Goal: Task Accomplishment & Management: Complete application form

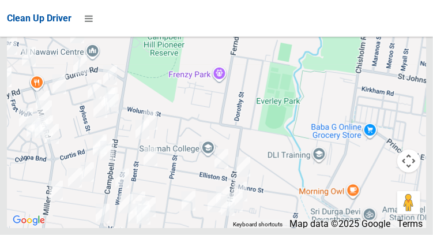
scroll to position [8562, 0]
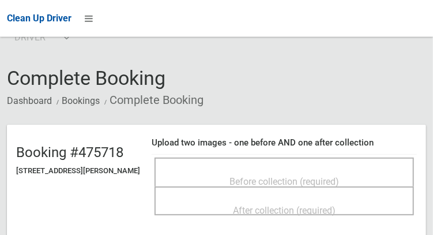
scroll to position [51, 0]
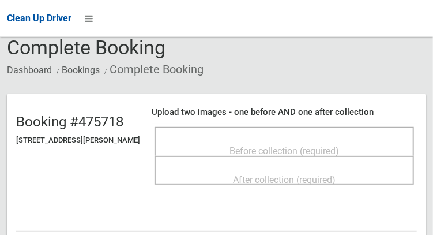
click at [339, 145] on span "Before collection (required)" at bounding box center [285, 150] width 110 height 11
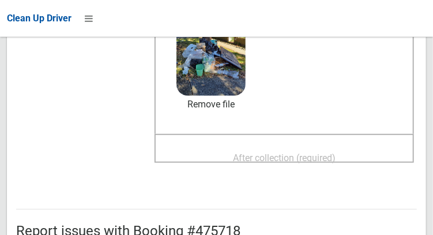
scroll to position [170, 0]
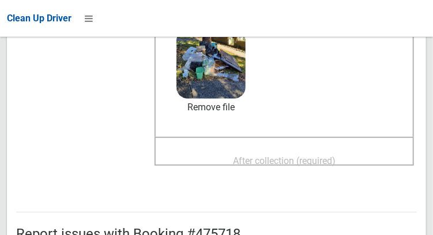
click at [305, 155] on span "After collection (required)" at bounding box center [284, 160] width 103 height 11
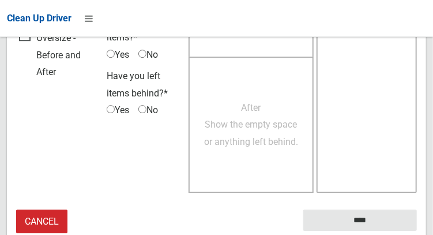
scroll to position [1042, 0]
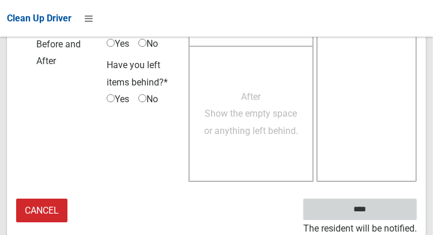
click at [377, 216] on input "****" at bounding box center [361, 209] width 114 height 21
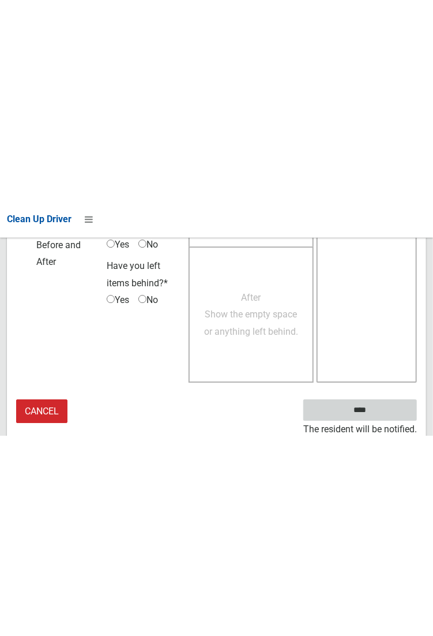
scroll to position [667, 0]
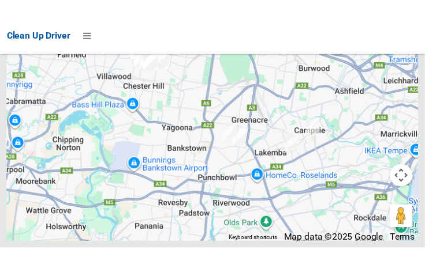
scroll to position [8656, 0]
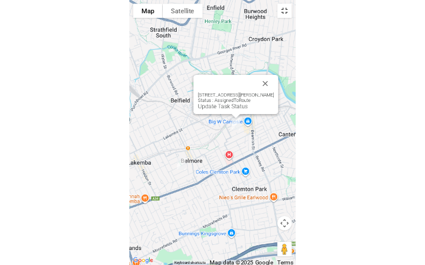
scroll to position [8546, 0]
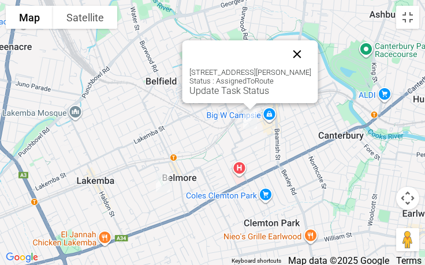
click at [294, 53] on button "Close" at bounding box center [297, 54] width 28 height 28
click at [204, 96] on div "76 Amy Street, CAMPSIE NSW 2194 Status : AssignedToRoute Update Task Status" at bounding box center [250, 71] width 136 height 63
click at [205, 95] on link "Update Task Status" at bounding box center [229, 90] width 80 height 11
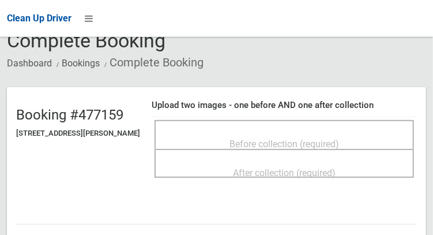
scroll to position [60, 0]
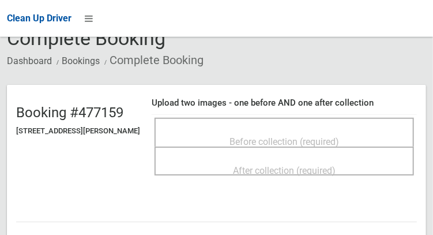
click at [184, 121] on div "Before collection (required)" at bounding box center [285, 132] width 260 height 29
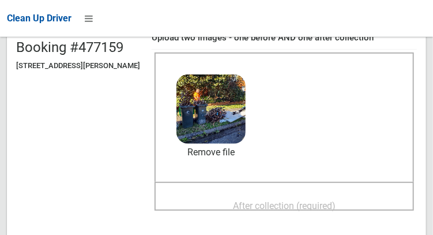
scroll to position [127, 0]
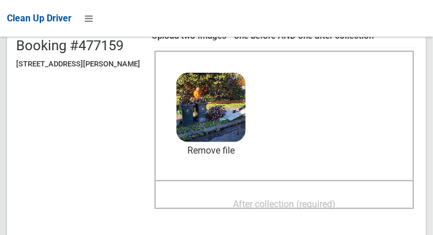
click at [308, 203] on span "After collection (required)" at bounding box center [284, 204] width 103 height 11
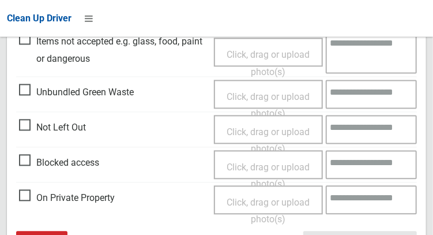
scroll to position [693, 0]
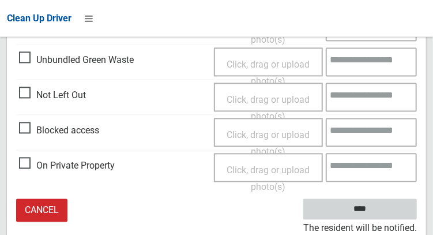
click at [401, 201] on input "****" at bounding box center [361, 209] width 114 height 21
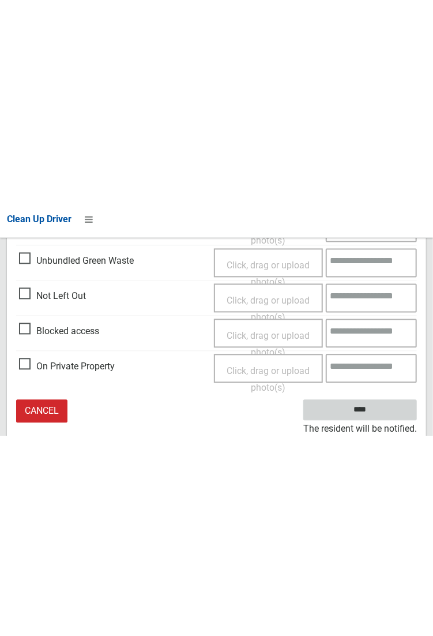
scroll to position [317, 0]
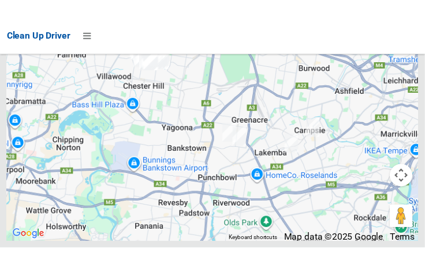
scroll to position [8648, 0]
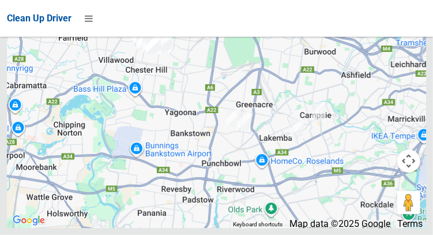
click at [415, 58] on div at bounding box center [217, 83] width 420 height 289
click at [411, 57] on div at bounding box center [217, 83] width 420 height 289
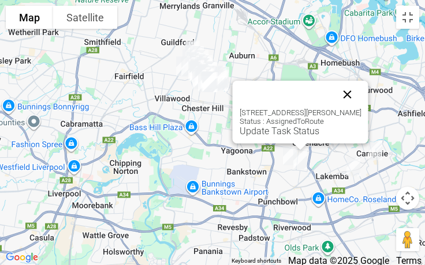
click at [354, 89] on button "Close" at bounding box center [348, 95] width 28 height 28
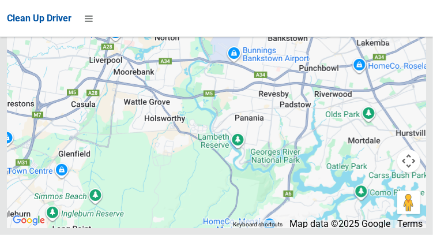
scroll to position [8711, 0]
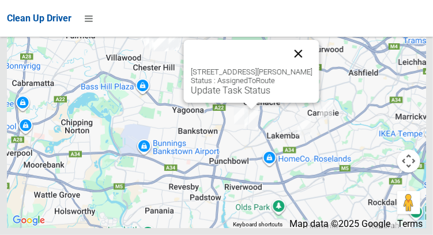
click at [306, 68] on button "Close" at bounding box center [299, 54] width 28 height 28
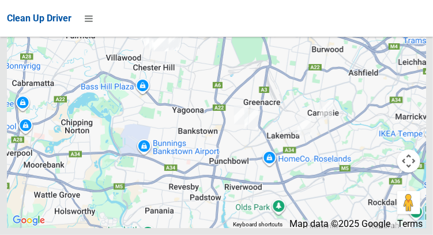
scroll to position [8248, 0]
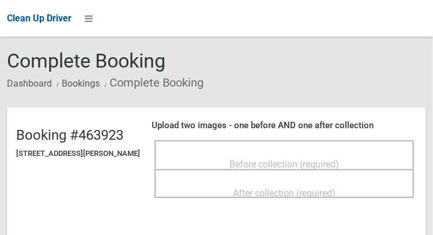
scroll to position [48, 0]
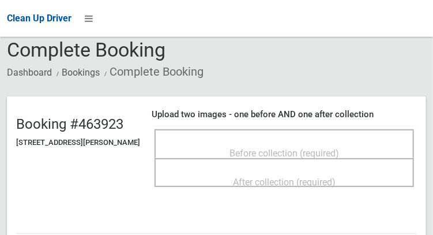
click at [332, 148] on span "Before collection (required)" at bounding box center [285, 153] width 110 height 11
click at [362, 130] on div "Before collection (required)" at bounding box center [285, 143] width 260 height 29
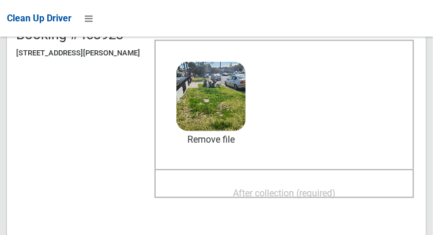
scroll to position [147, 0]
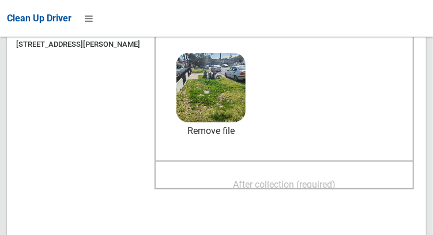
click at [304, 185] on span "After collection (required)" at bounding box center [284, 184] width 103 height 11
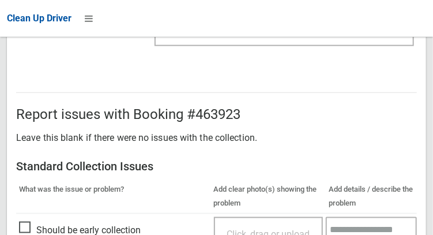
scroll to position [1042, 0]
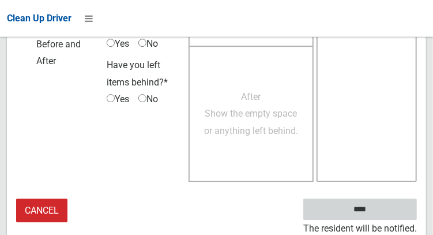
click at [377, 211] on input "****" at bounding box center [361, 209] width 114 height 21
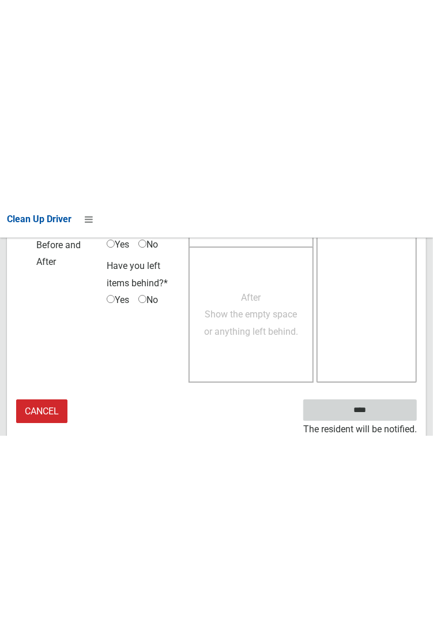
scroll to position [667, 0]
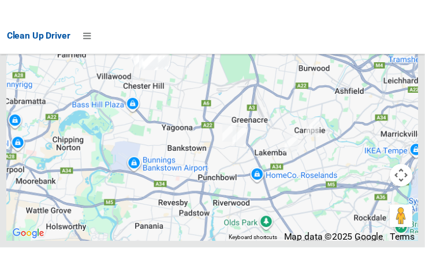
scroll to position [8655, 0]
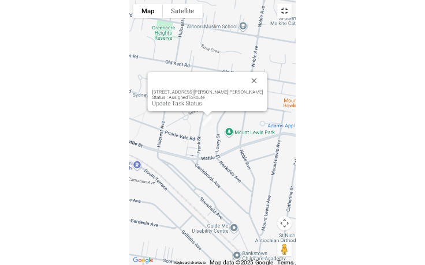
scroll to position [8546, 0]
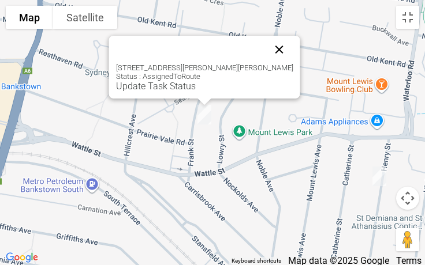
click at [265, 50] on button "Close" at bounding box center [279, 50] width 28 height 28
click at [177, 89] on link "Update Task Status" at bounding box center [156, 86] width 80 height 11
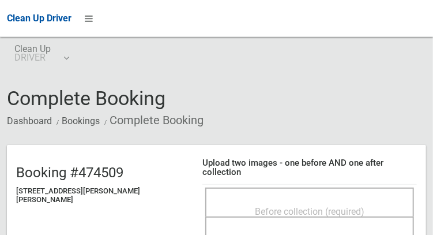
click at [332, 200] on div "Before collection (required)" at bounding box center [310, 210] width 184 height 21
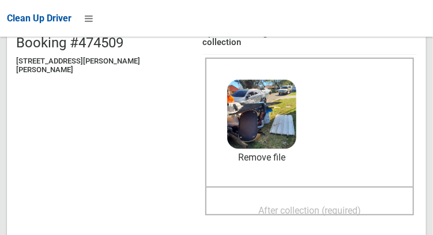
scroll to position [129, 0]
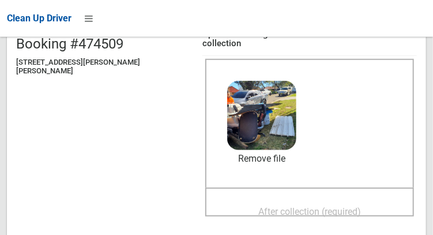
click at [298, 206] on span "After collection (required)" at bounding box center [310, 211] width 103 height 11
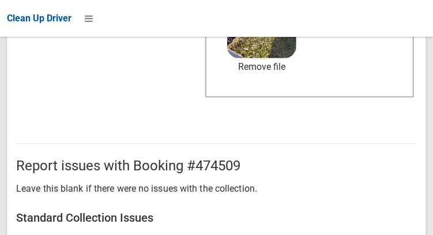
scroll to position [1042, 0]
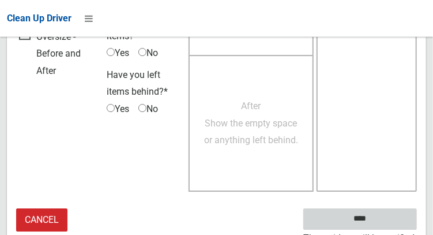
click at [377, 215] on input "****" at bounding box center [361, 218] width 114 height 21
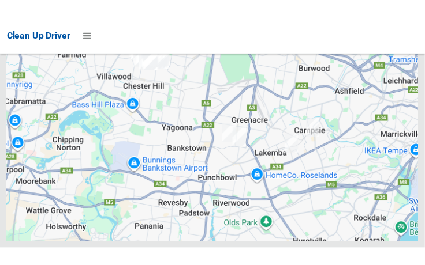
scroll to position [8629, 0]
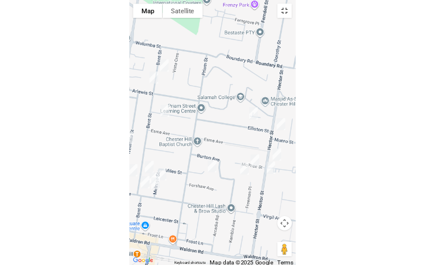
scroll to position [8546, 0]
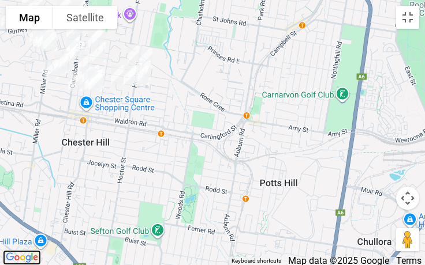
click at [32, 234] on img "Click to see this area on Google Maps" at bounding box center [22, 257] width 38 height 15
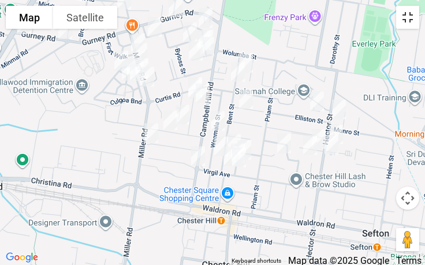
click at [410, 22] on button "Toggle fullscreen view" at bounding box center [407, 17] width 23 height 23
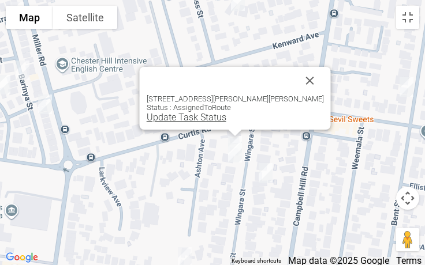
click at [203, 119] on link "Update Task Status" at bounding box center [187, 117] width 80 height 11
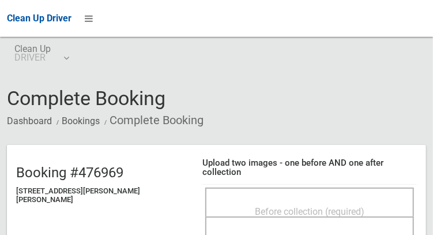
click at [271, 188] on div "Before collection (required)" at bounding box center [309, 202] width 209 height 29
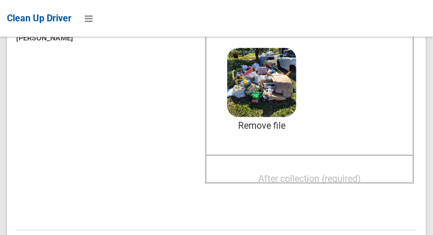
scroll to position [162, 0]
click at [319, 173] on span "After collection (required)" at bounding box center [310, 178] width 103 height 11
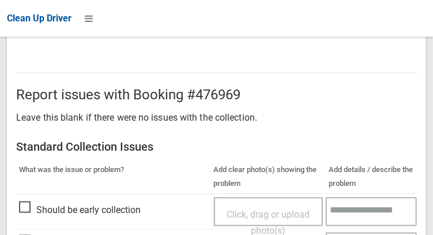
scroll to position [1042, 0]
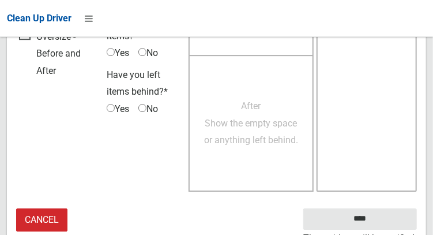
click at [373, 230] on small "The resident will be notified." at bounding box center [361, 238] width 114 height 17
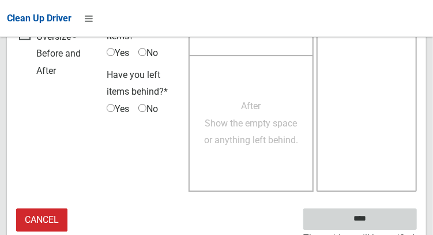
click at [377, 216] on input "****" at bounding box center [361, 218] width 114 height 21
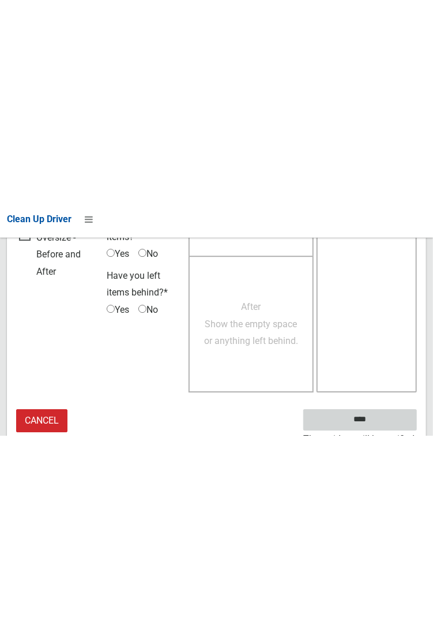
scroll to position [667, 0]
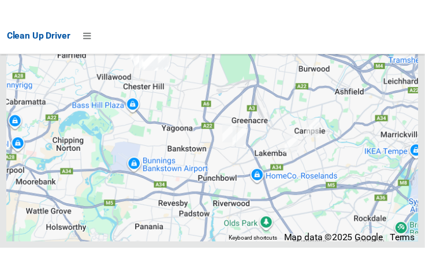
scroll to position [8631, 0]
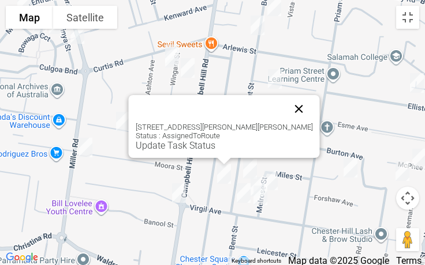
click at [285, 112] on button "Close" at bounding box center [299, 109] width 28 height 28
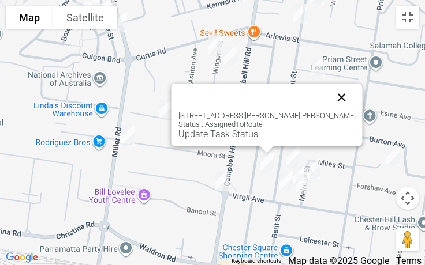
click at [337, 91] on button "Close" at bounding box center [342, 98] width 28 height 28
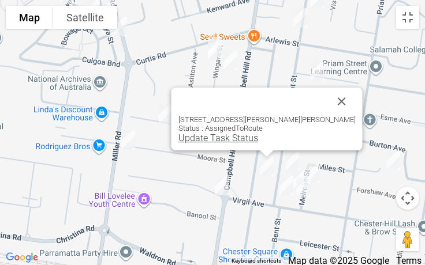
click at [240, 142] on link "Update Task Status" at bounding box center [218, 138] width 80 height 11
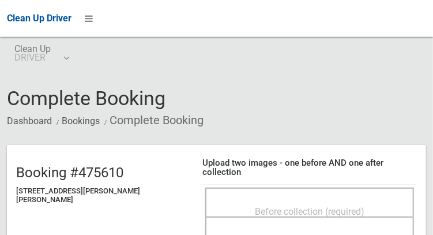
click at [281, 200] on div "Before collection (required)" at bounding box center [310, 210] width 184 height 21
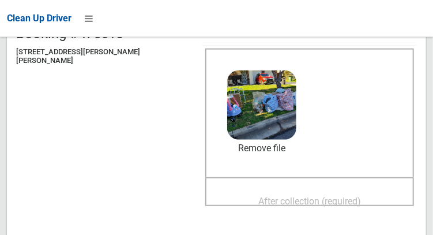
scroll to position [140, 0]
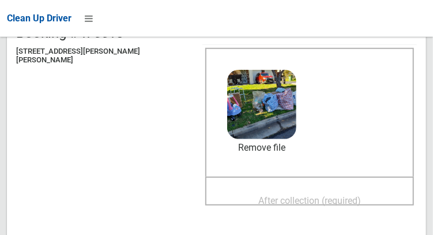
click at [327, 195] on span "After collection (required)" at bounding box center [310, 200] width 103 height 11
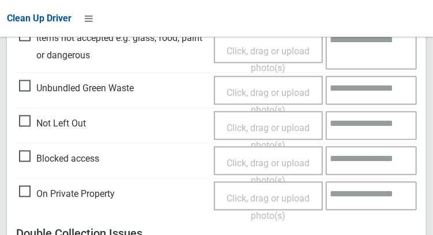
scroll to position [1042, 0]
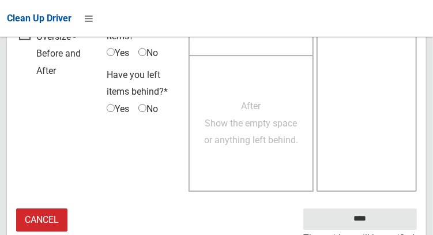
click at [378, 230] on small "The resident will be notified." at bounding box center [361, 238] width 114 height 17
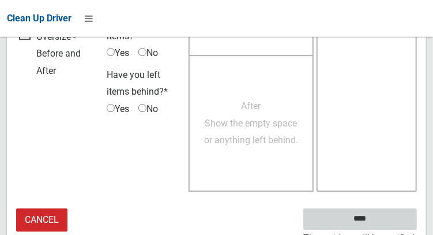
click at [384, 209] on input "****" at bounding box center [361, 218] width 114 height 21
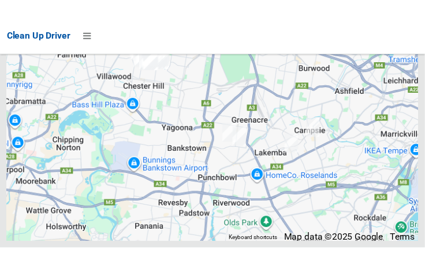
scroll to position [8623, 0]
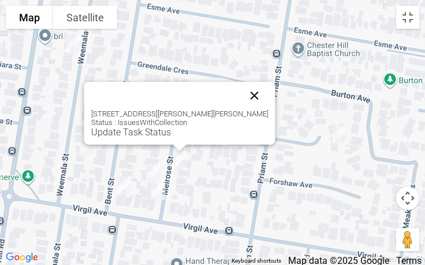
click at [246, 89] on button "Close" at bounding box center [255, 96] width 28 height 28
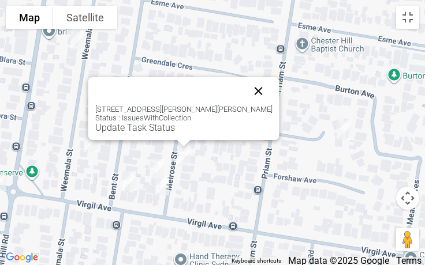
click at [245, 87] on button "Close" at bounding box center [259, 91] width 28 height 28
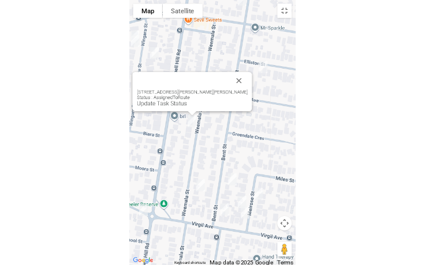
scroll to position [8546, 0]
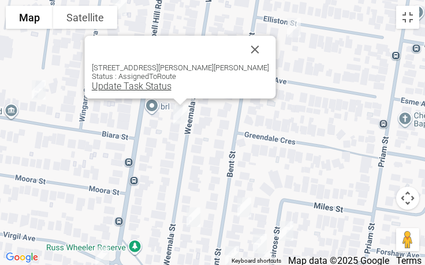
click at [156, 89] on link "Update Task Status" at bounding box center [132, 86] width 80 height 11
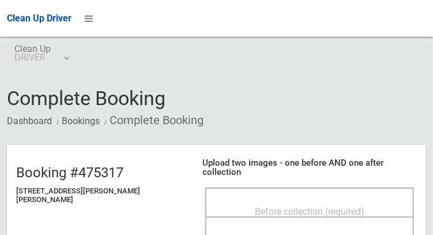
click at [287, 206] on span "Before collection (required)" at bounding box center [310, 211] width 110 height 11
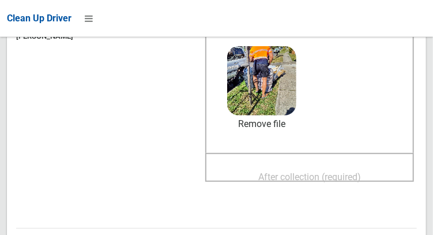
scroll to position [162, 0]
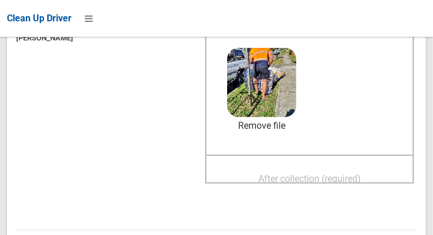
click at [286, 173] on span "After collection (required)" at bounding box center [310, 178] width 103 height 11
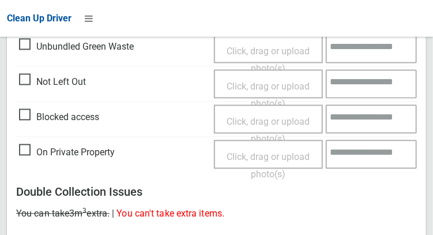
scroll to position [1042, 0]
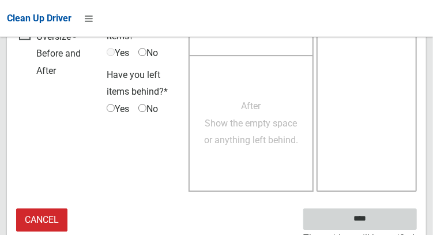
click at [396, 208] on input "****" at bounding box center [361, 218] width 114 height 21
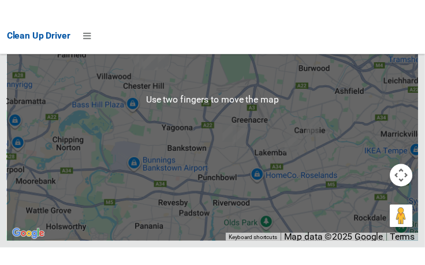
scroll to position [8619, 0]
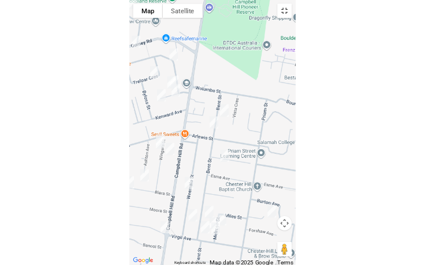
scroll to position [8546, 0]
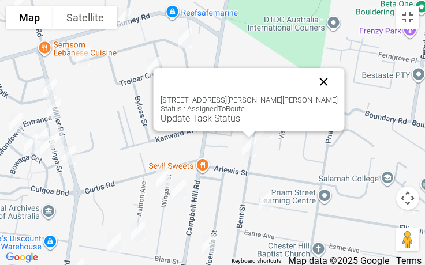
click at [310, 87] on button "Close" at bounding box center [324, 82] width 28 height 28
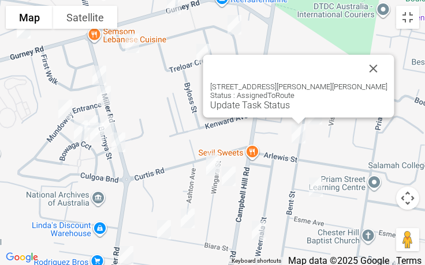
click at [275, 111] on div "85 Bent Street, CHESTER HILL NSW 2162 Status : AssignedToRoute Update Task Stat…" at bounding box center [298, 86] width 191 height 63
click at [279, 111] on div "85 Bent Street, CHESTER HILL NSW 2162 Status : AssignedToRoute Update Task Stat…" at bounding box center [298, 86] width 191 height 63
click at [278, 111] on div "85 Bent Street, CHESTER HILL NSW 2162 Status : AssignedToRoute Update Task Stat…" at bounding box center [298, 86] width 191 height 63
click at [270, 107] on link "Update Task Status" at bounding box center [250, 105] width 80 height 11
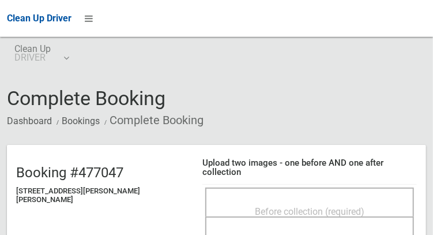
click at [289, 200] on div "Before collection (required)" at bounding box center [310, 210] width 184 height 21
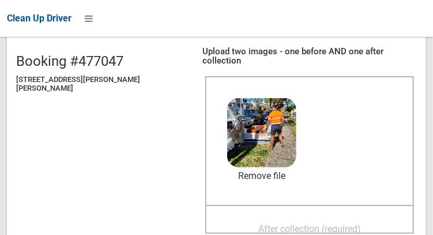
scroll to position [119, 0]
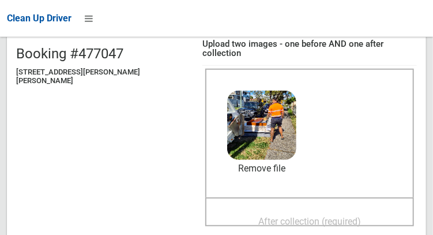
click at [316, 216] on span "After collection (required)" at bounding box center [310, 221] width 103 height 11
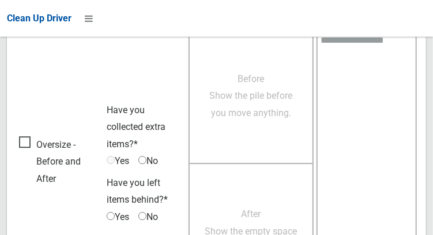
scroll to position [1042, 0]
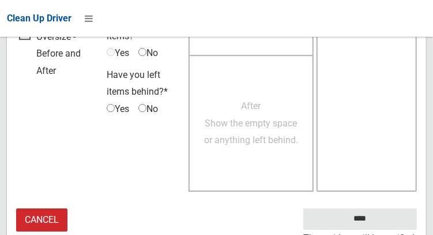
click at [369, 230] on small "The resident will be notified." at bounding box center [361, 238] width 114 height 17
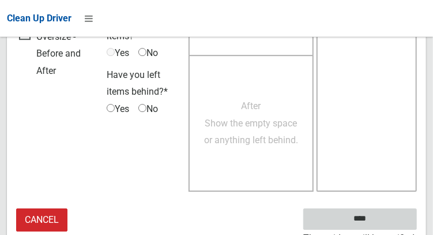
click at [377, 216] on input "****" at bounding box center [361, 218] width 114 height 21
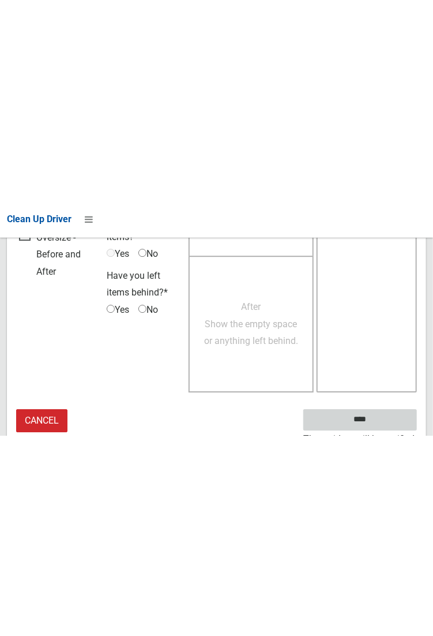
scroll to position [667, 0]
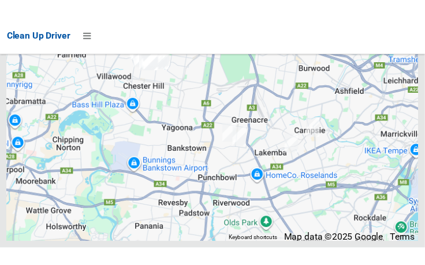
scroll to position [8635, 0]
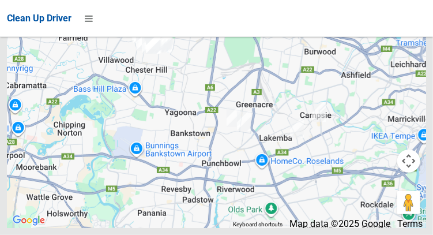
click at [409, 70] on div at bounding box center [217, 83] width 420 height 289
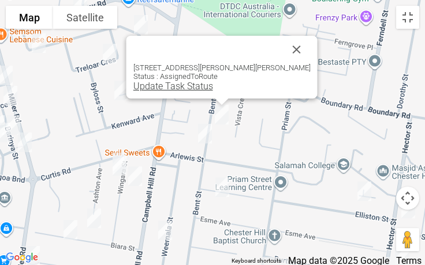
click at [182, 84] on link "Update Task Status" at bounding box center [173, 86] width 80 height 11
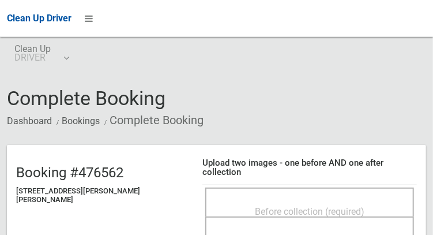
click at [249, 184] on td "Before collection (required) After collection (required)" at bounding box center [310, 216] width 215 height 64
click at [237, 200] on div "Before collection (required)" at bounding box center [310, 210] width 184 height 21
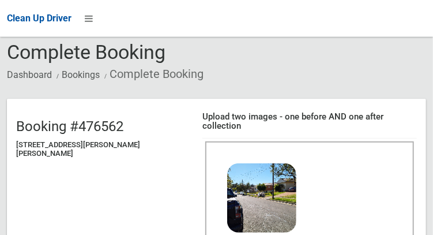
scroll to position [51, 0]
